Goal: Obtain resource: Download file/media

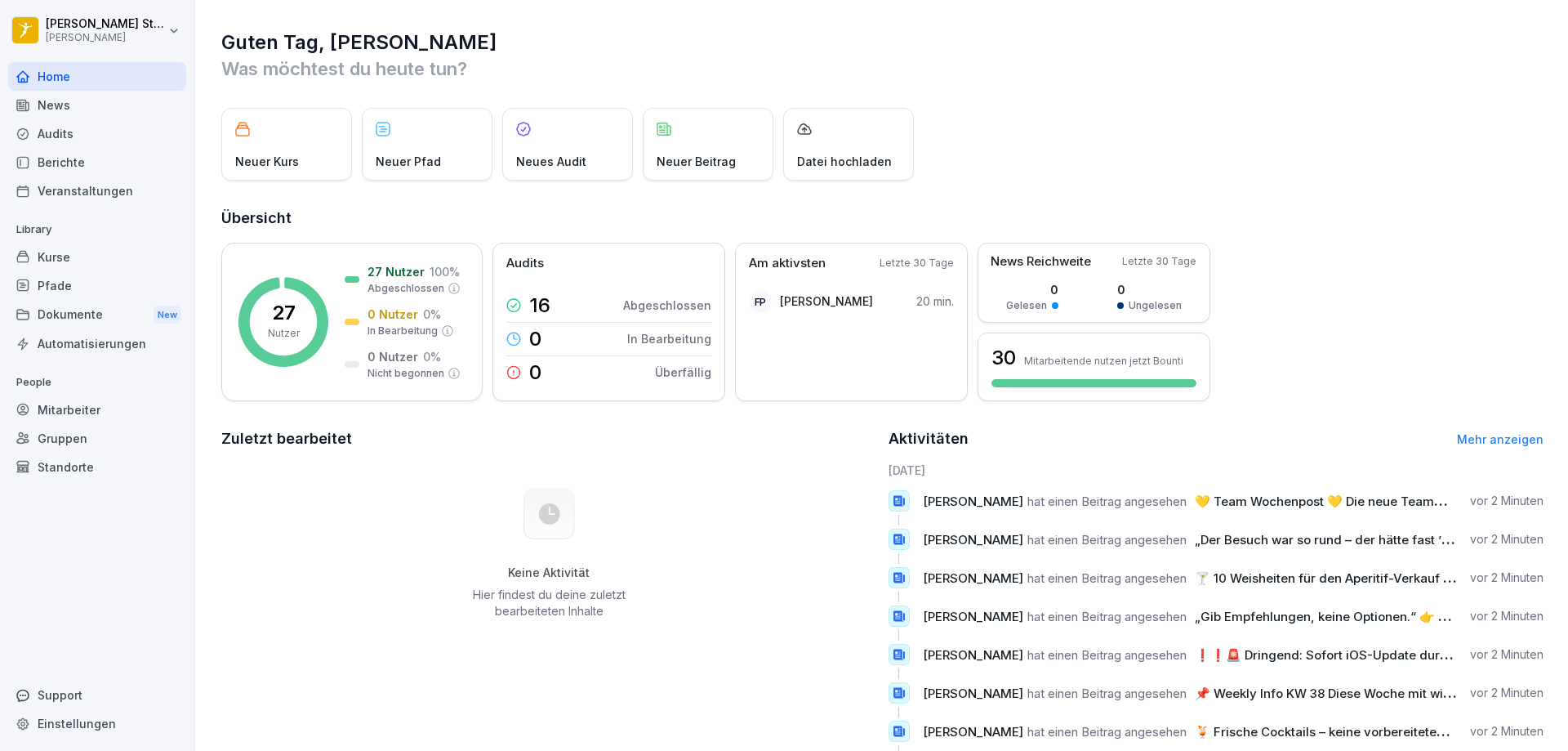
click at [60, 108] on div "News" at bounding box center [97, 105] width 178 height 28
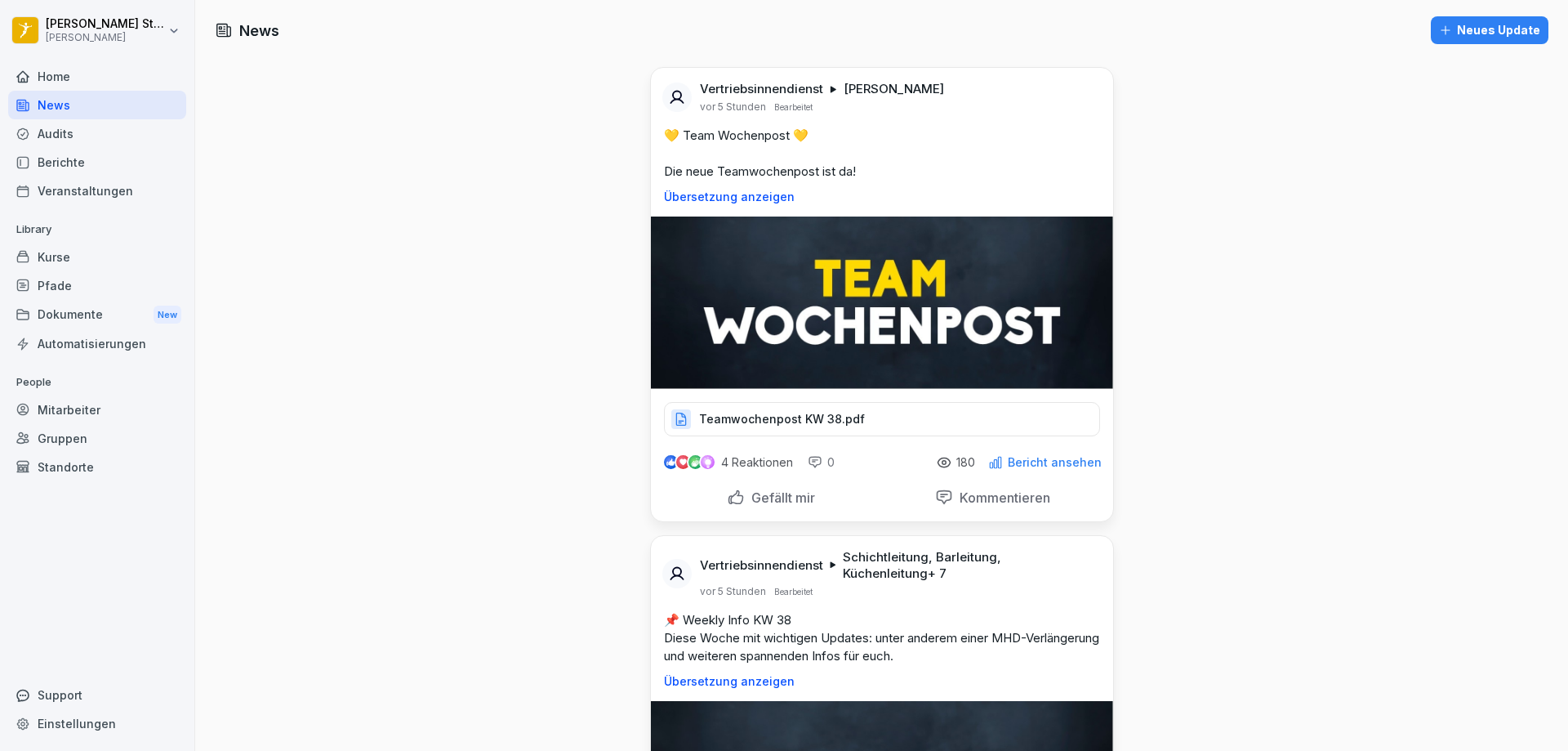
click at [50, 319] on div "Dokumente New" at bounding box center [97, 315] width 178 height 30
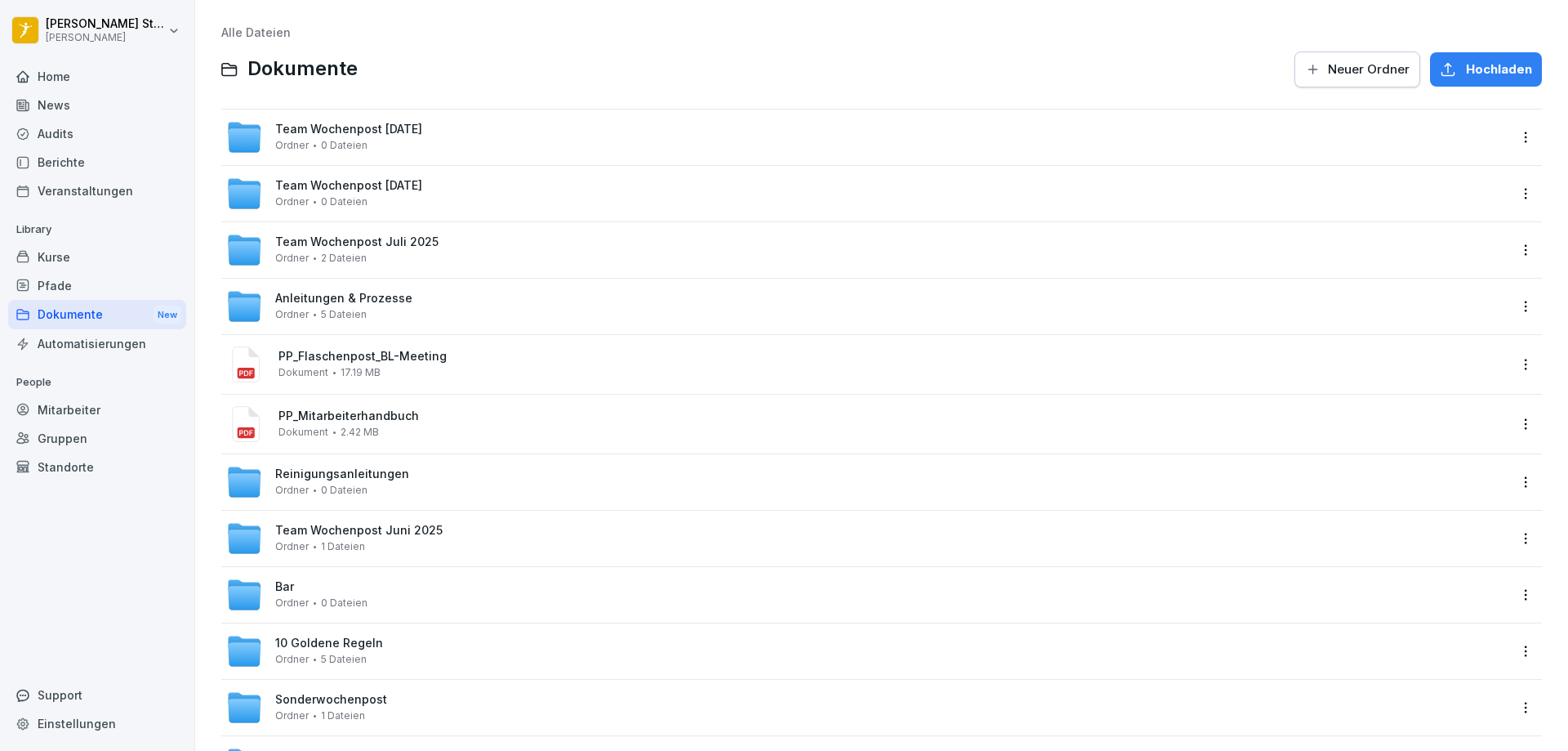
click at [389, 188] on span "Team Wochenpost [DATE]" at bounding box center [348, 185] width 147 height 14
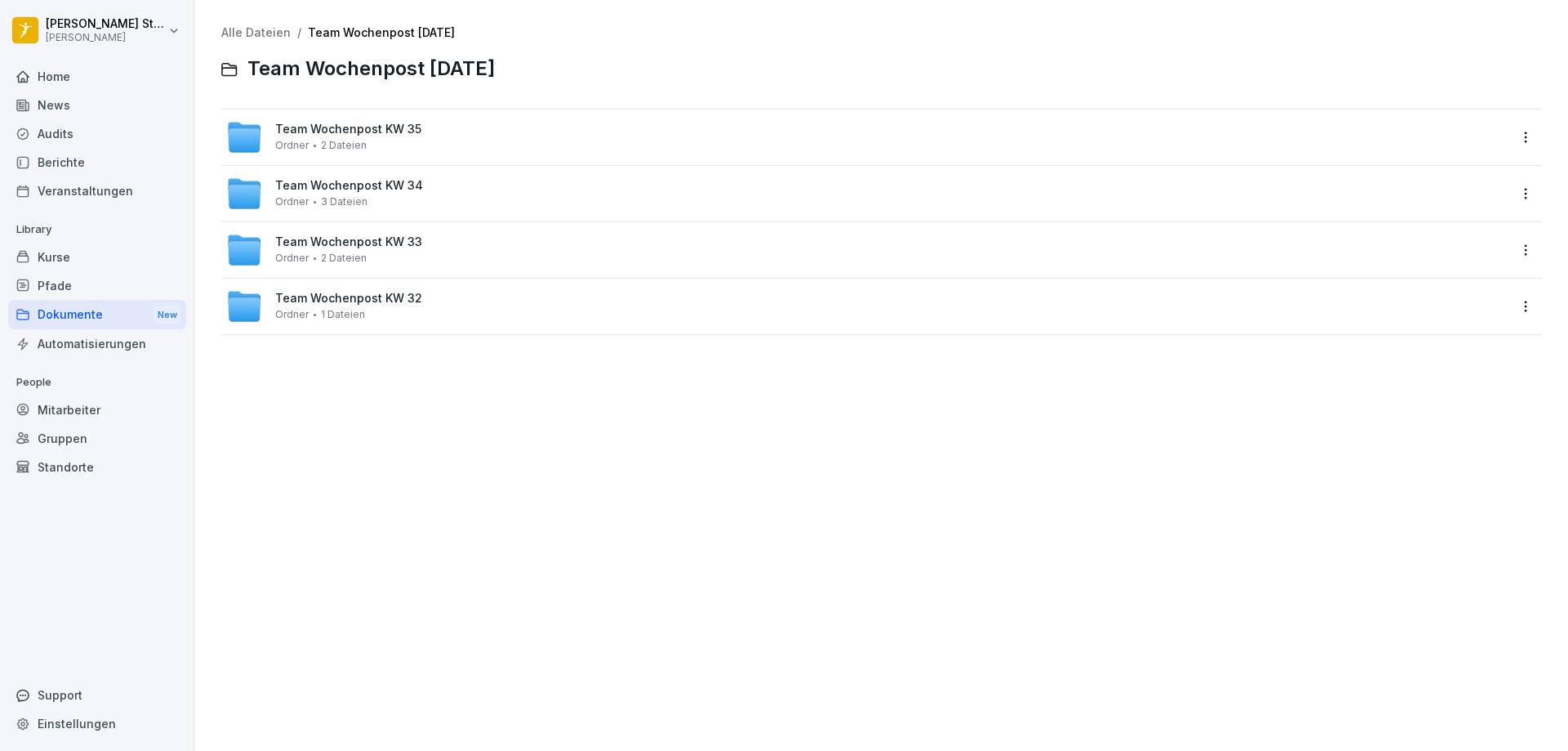
click at [373, 129] on span "Team Wochenpost KW 35" at bounding box center [348, 129] width 147 height 14
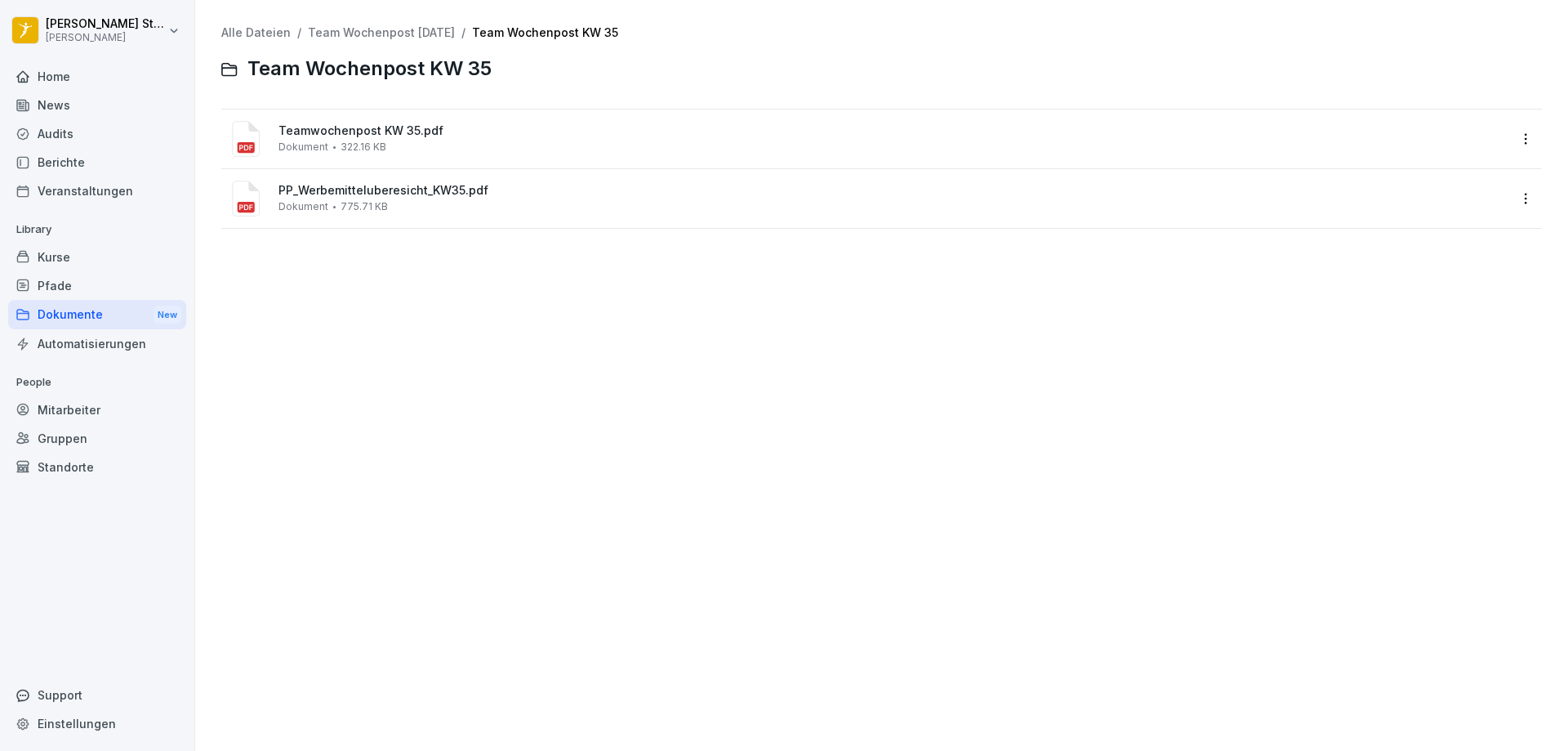
click at [391, 130] on span "Teamwochenpost KW 35.pdf" at bounding box center [893, 130] width 1229 height 14
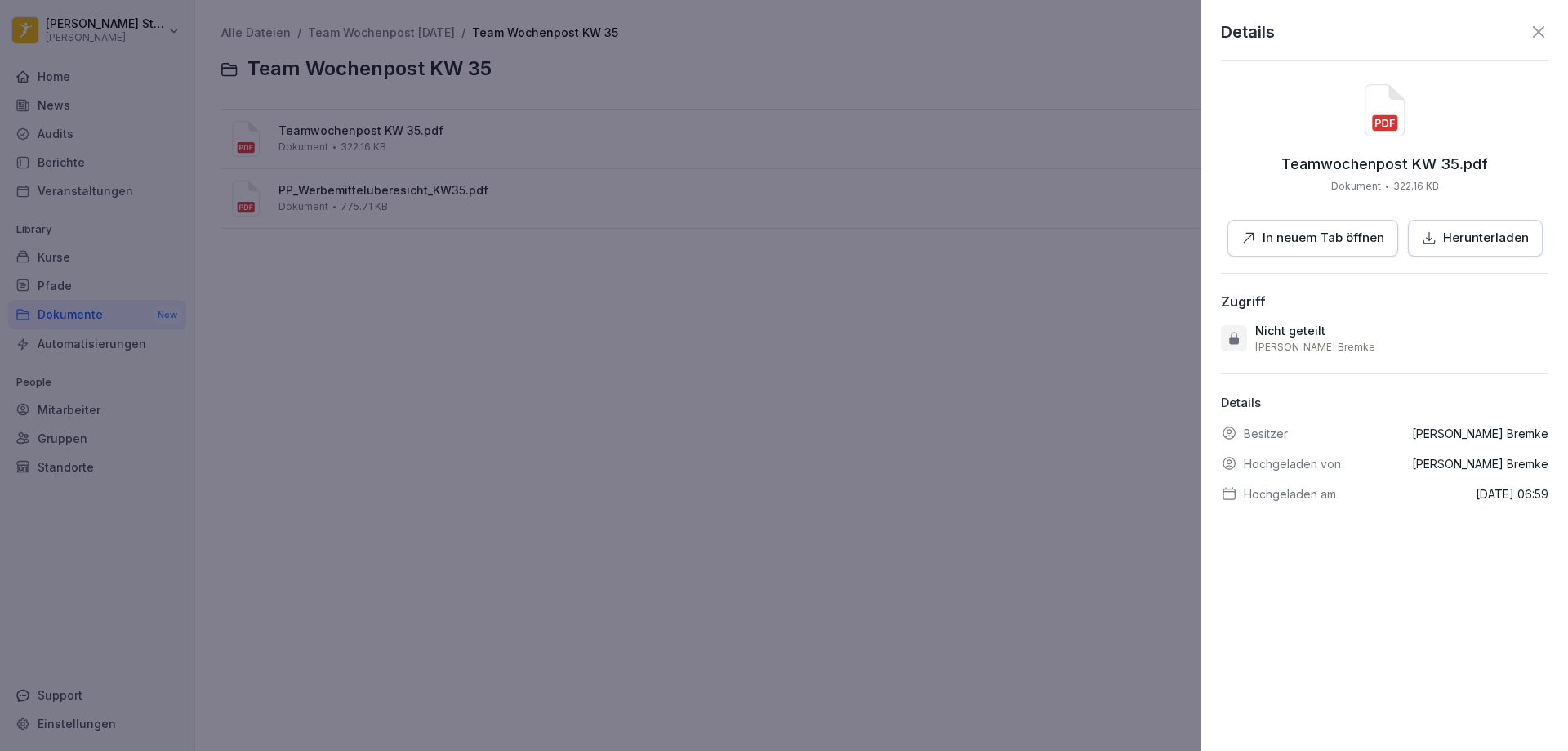
click at [1427, 237] on icon "button" at bounding box center [1430, 237] width 15 height 15
click at [243, 288] on div at bounding box center [784, 375] width 1568 height 751
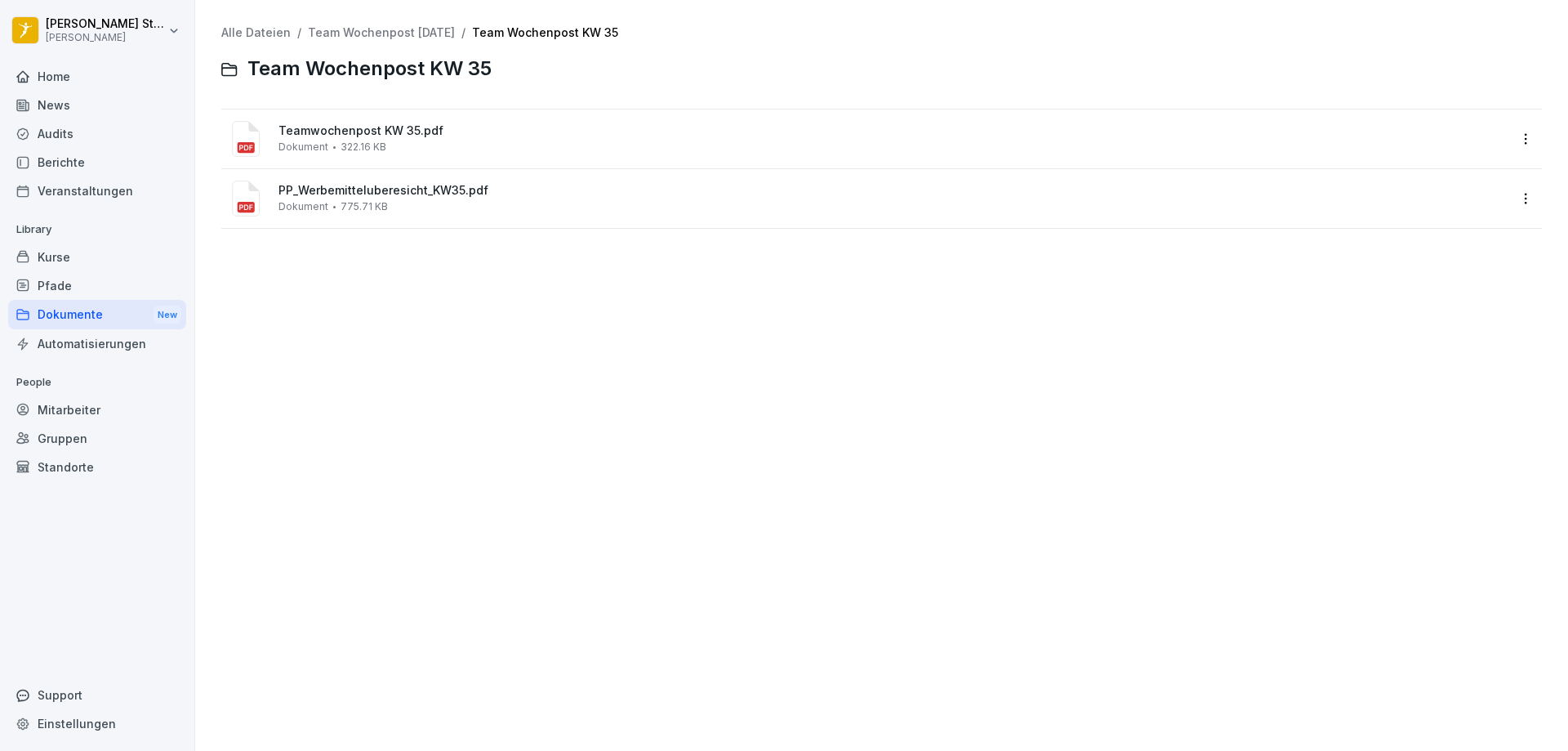
click at [56, 114] on div "News" at bounding box center [97, 105] width 178 height 28
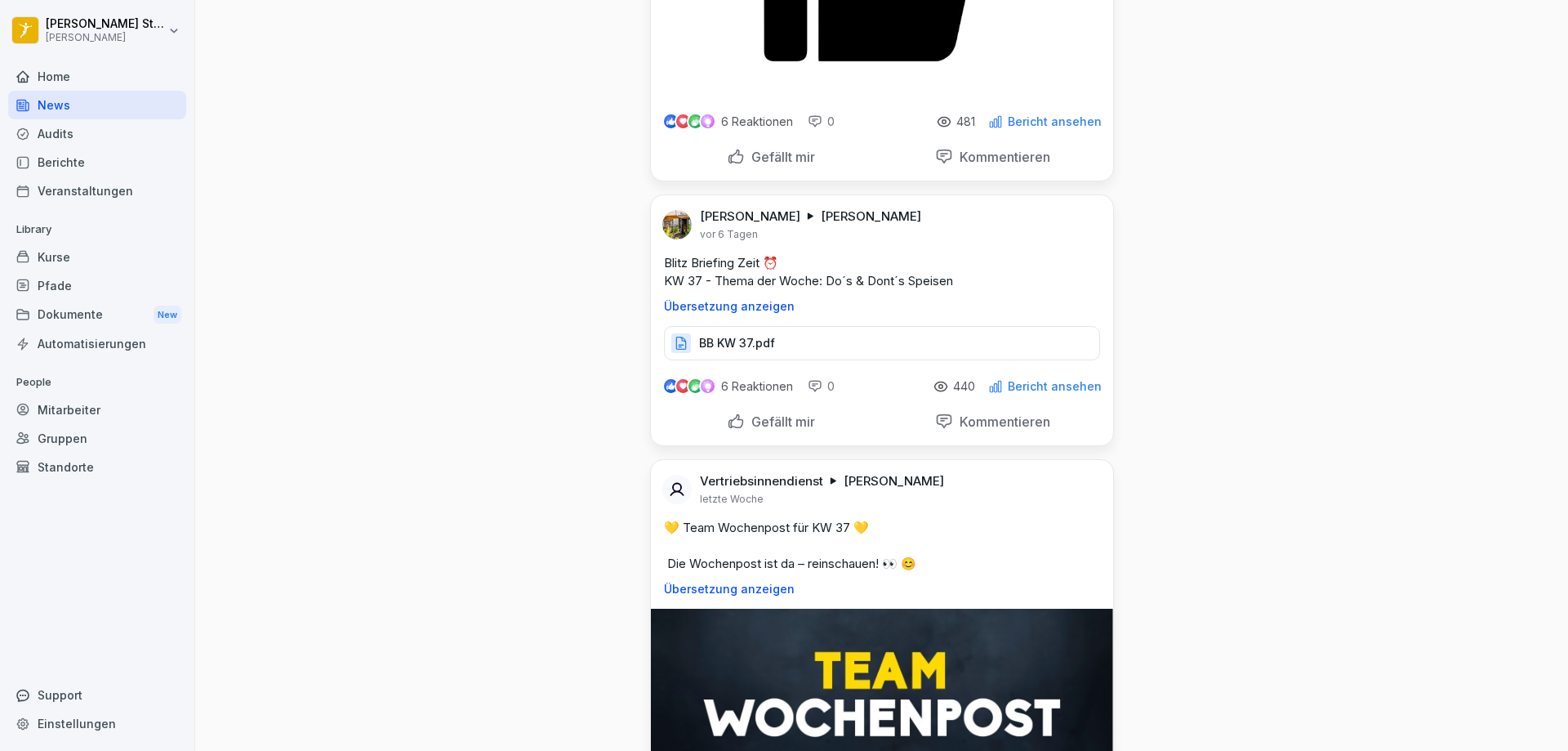
scroll to position [5557, 0]
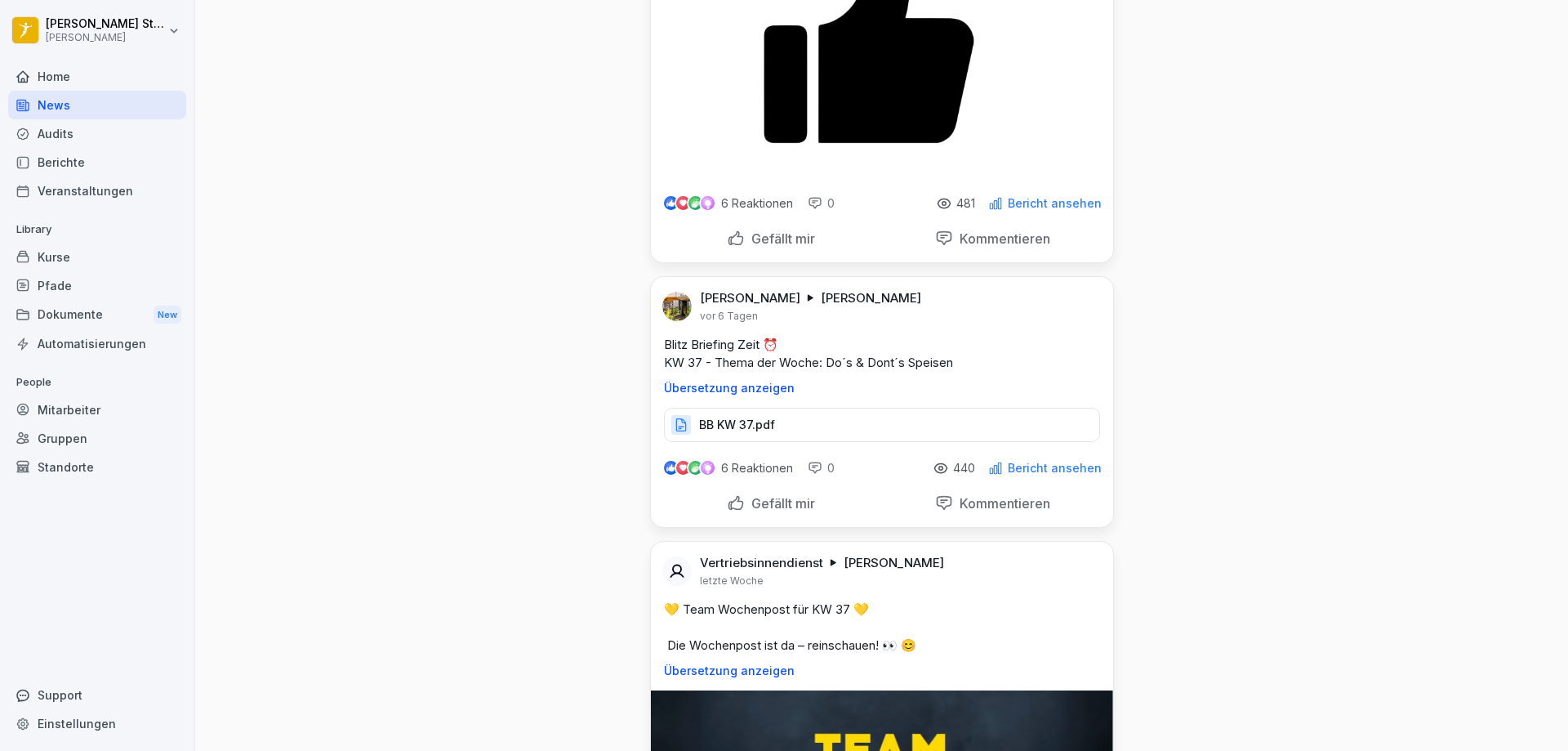
click at [767, 433] on p "BB KW 37.pdf" at bounding box center [737, 425] width 76 height 17
